Goal: Find specific page/section: Find specific page/section

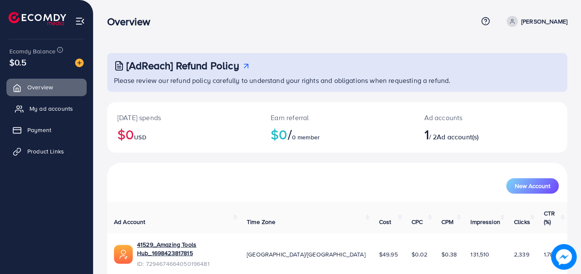
click at [71, 108] on span "My ad accounts" at bounding box center [51, 108] width 44 height 9
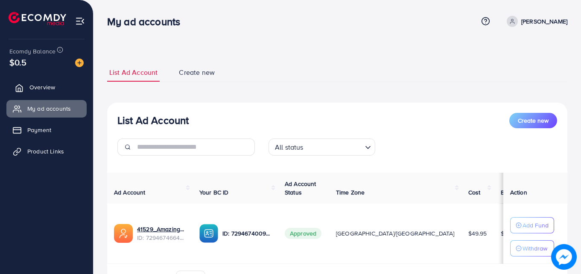
click at [53, 84] on span "Overview" at bounding box center [42, 87] width 26 height 9
